Goal: Task Accomplishment & Management: Use online tool/utility

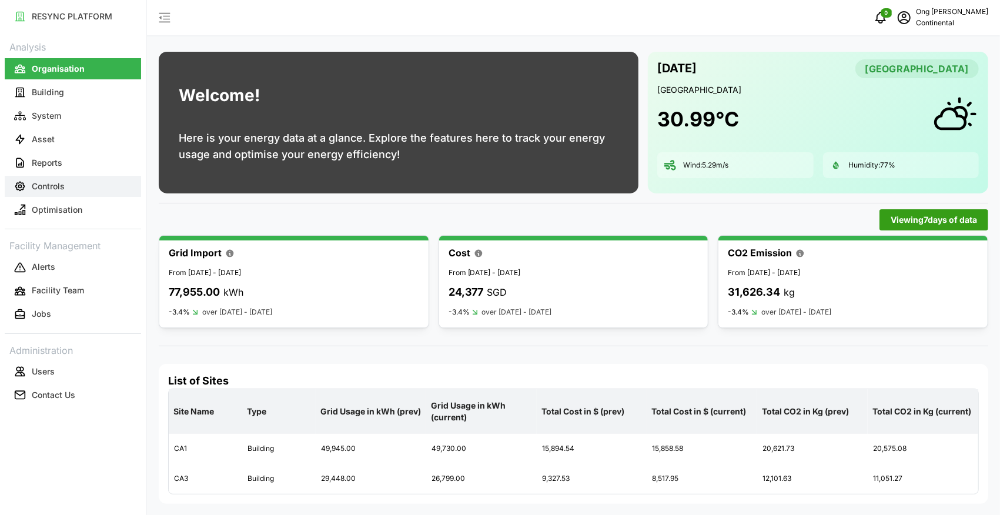
click at [72, 188] on button "Controls" at bounding box center [73, 186] width 136 height 21
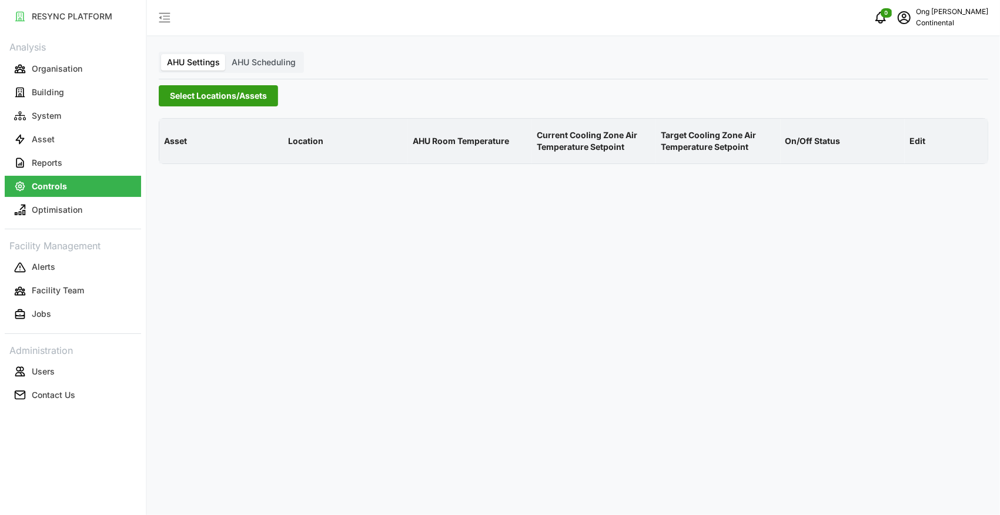
click at [216, 89] on span "Select Locations/Assets" at bounding box center [218, 96] width 97 height 20
click at [175, 150] on icon at bounding box center [173, 148] width 9 height 9
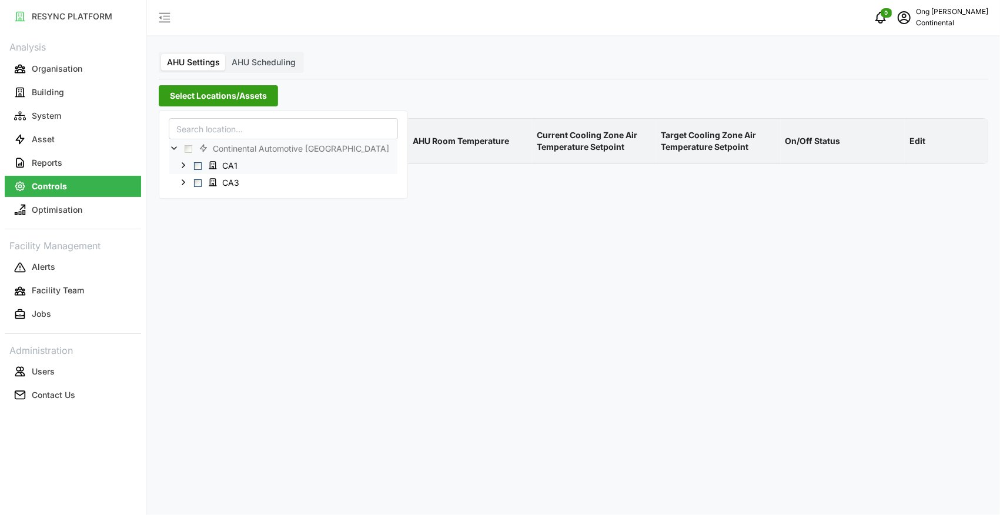
click at [194, 168] on span "Select CA1" at bounding box center [198, 166] width 8 height 8
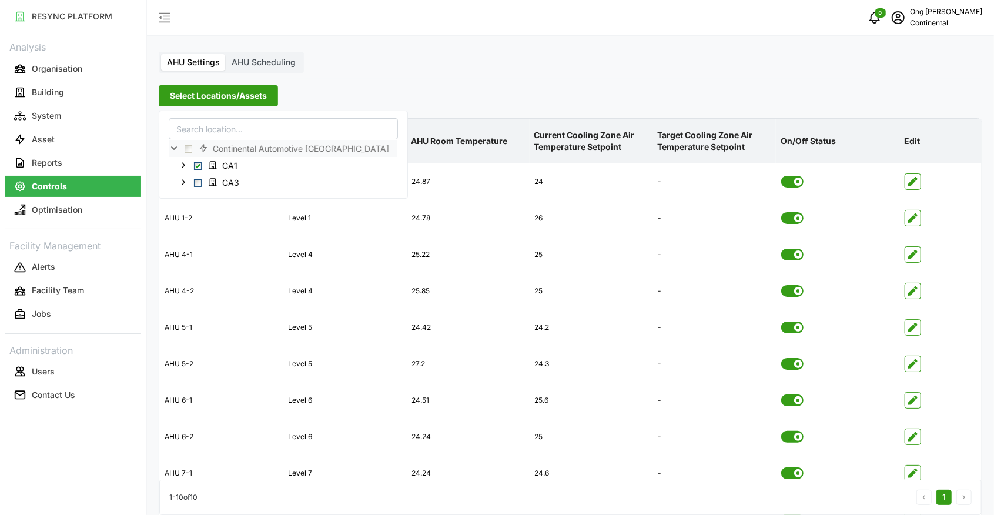
click at [460, 67] on div "AHU Settings AHU Scheduling Select Locations/Assets Asset Location AHU Room Tem…" at bounding box center [570, 287] width 847 height 575
